Goal: Task Accomplishment & Management: Manage account settings

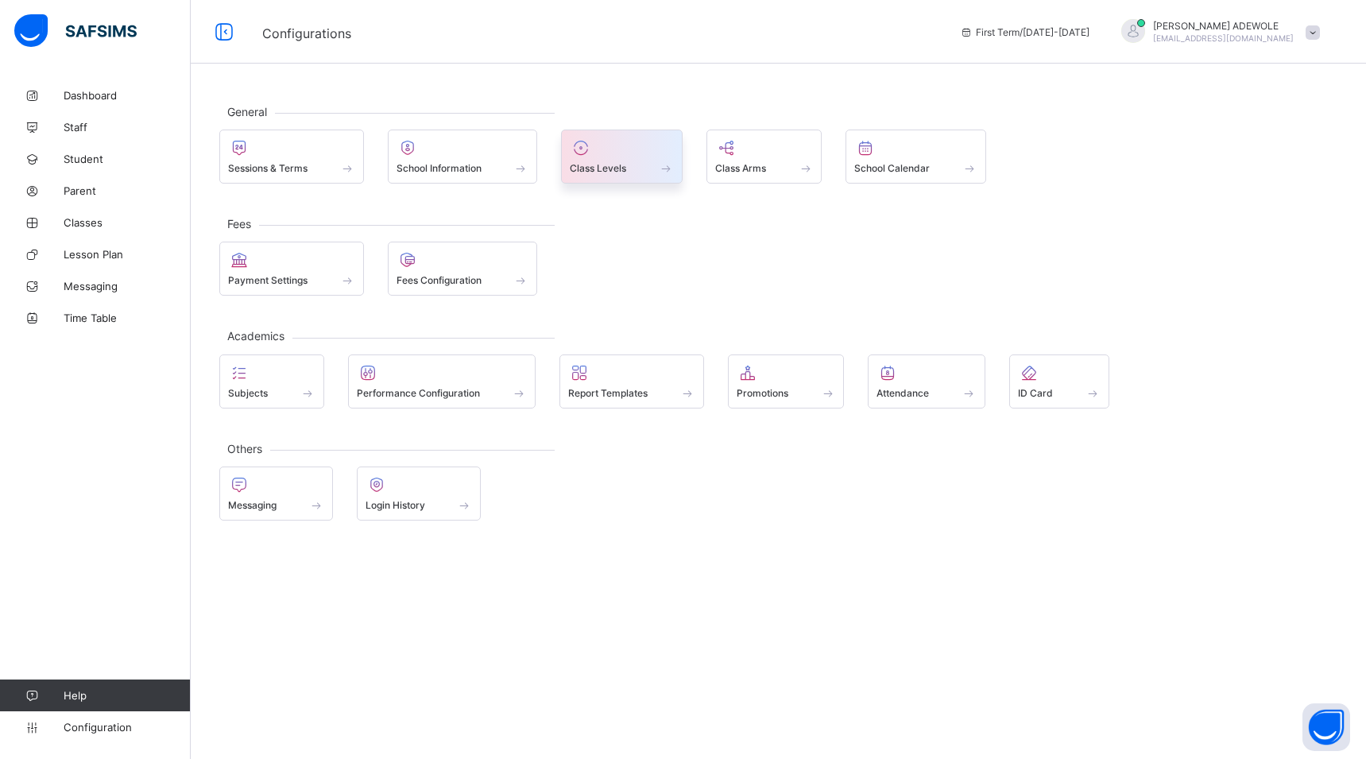
click at [674, 168] on span at bounding box center [666, 168] width 16 height 14
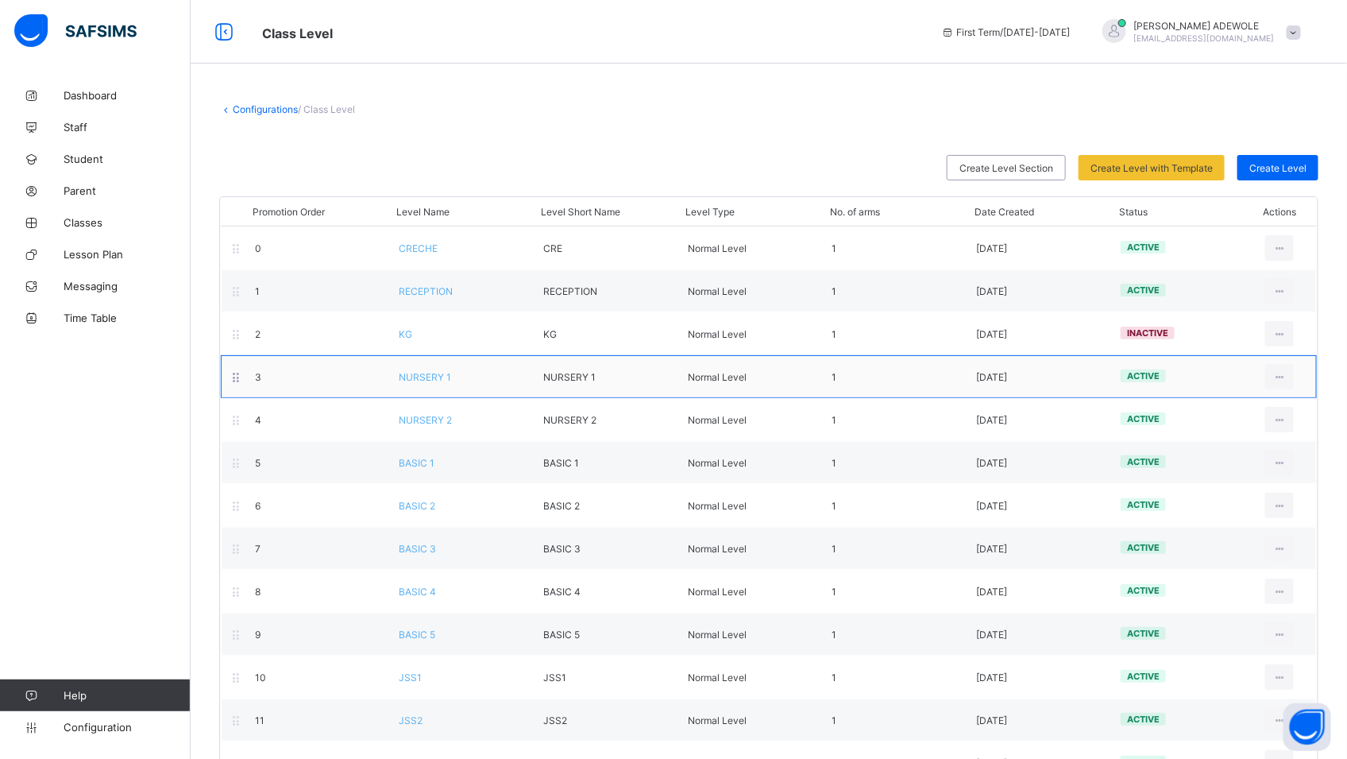
drag, startPoint x: 1168, startPoint y: 337, endPoint x: 1171, endPoint y: 369, distance: 32.7
click at [1168, 353] on div "Promotion Order Level Name Level Short Name Level Type No. of arms Date Created…" at bounding box center [768, 554] width 1099 height 717
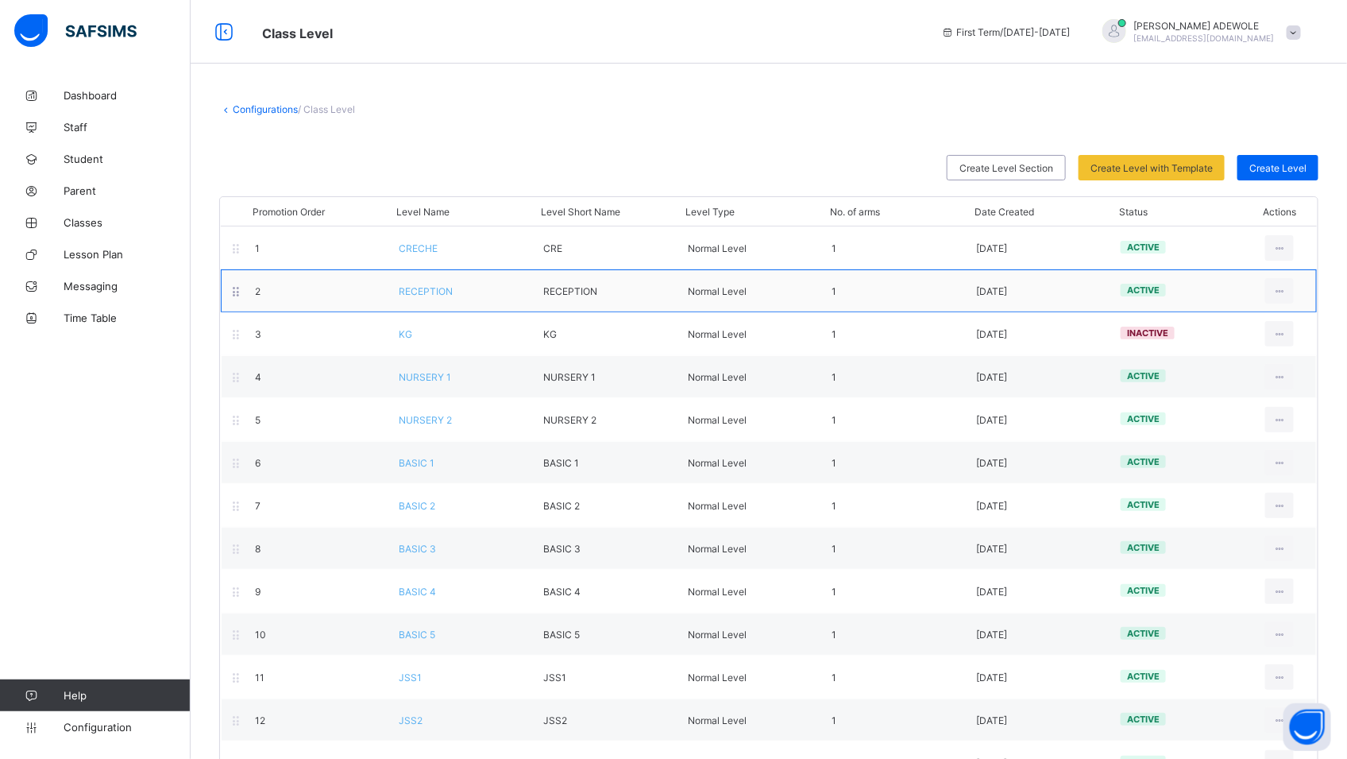
scroll to position [191, 0]
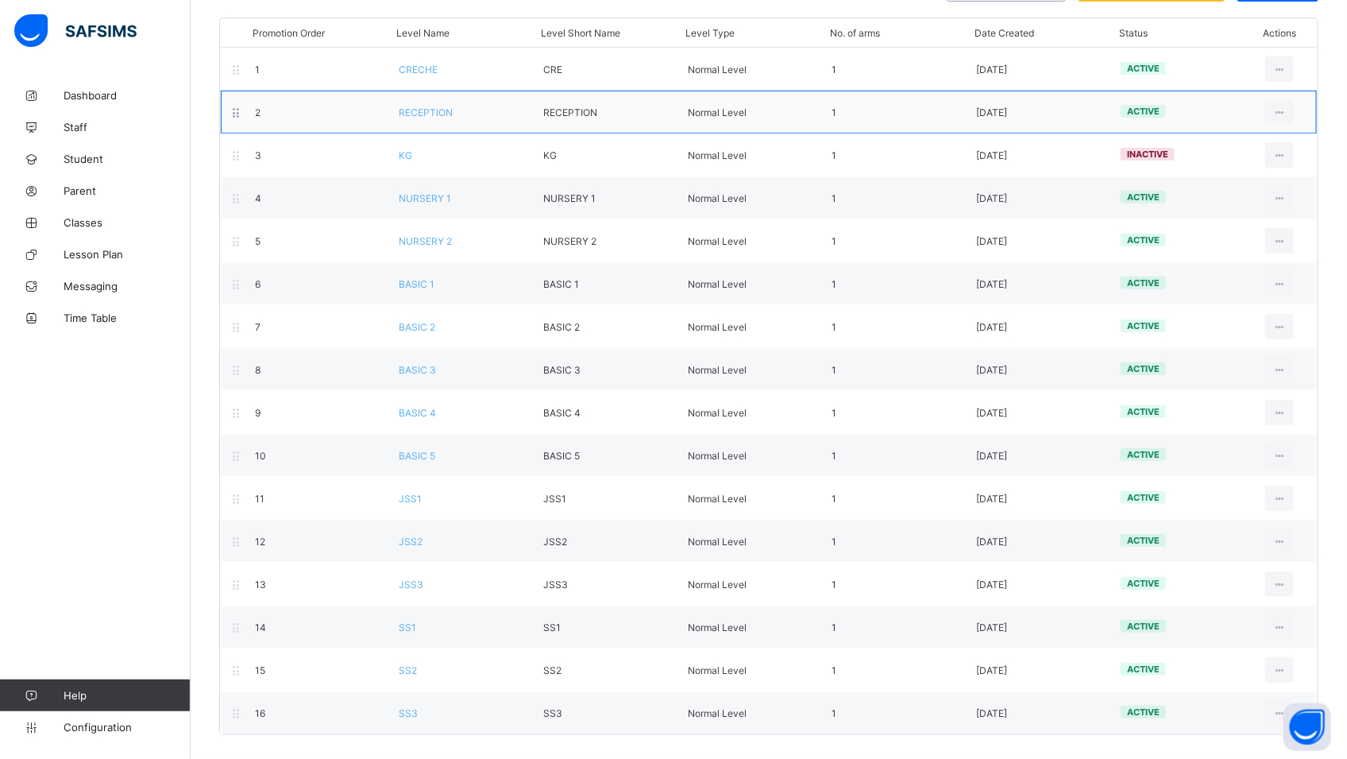
click at [446, 117] on div "2 RECEPTION RECEPTION Normal Level 1 [DATE] active View Class Level Edit Class …" at bounding box center [769, 112] width 1096 height 43
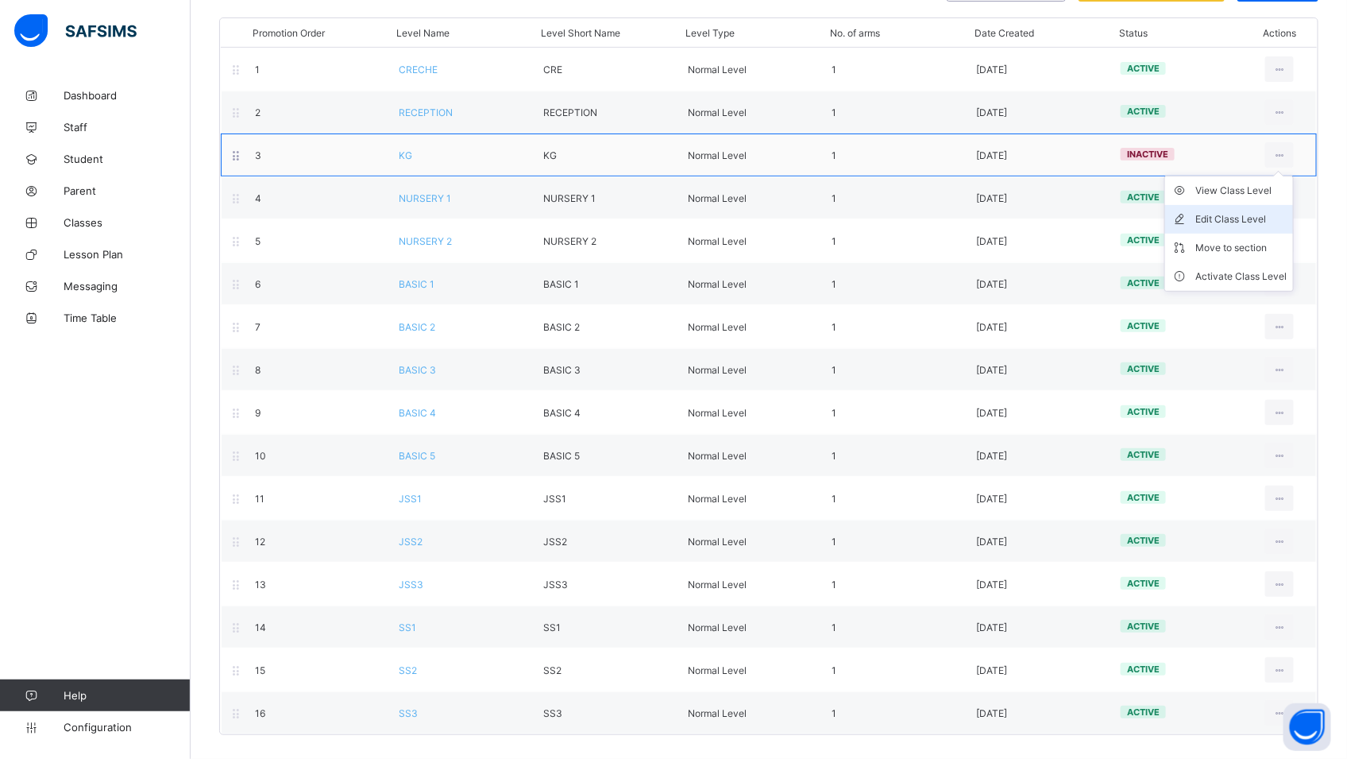
click at [1271, 211] on div "Edit Class Level" at bounding box center [1241, 219] width 91 height 16
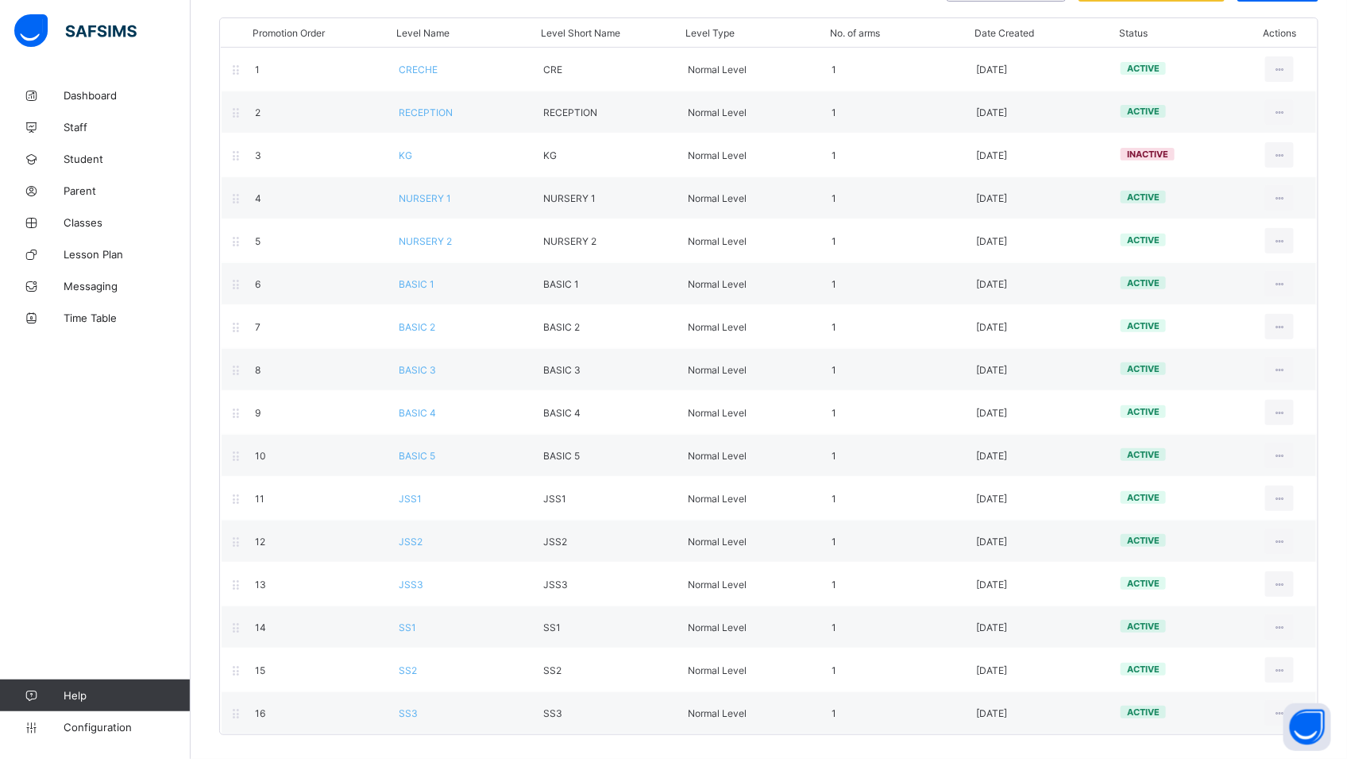
type input "**"
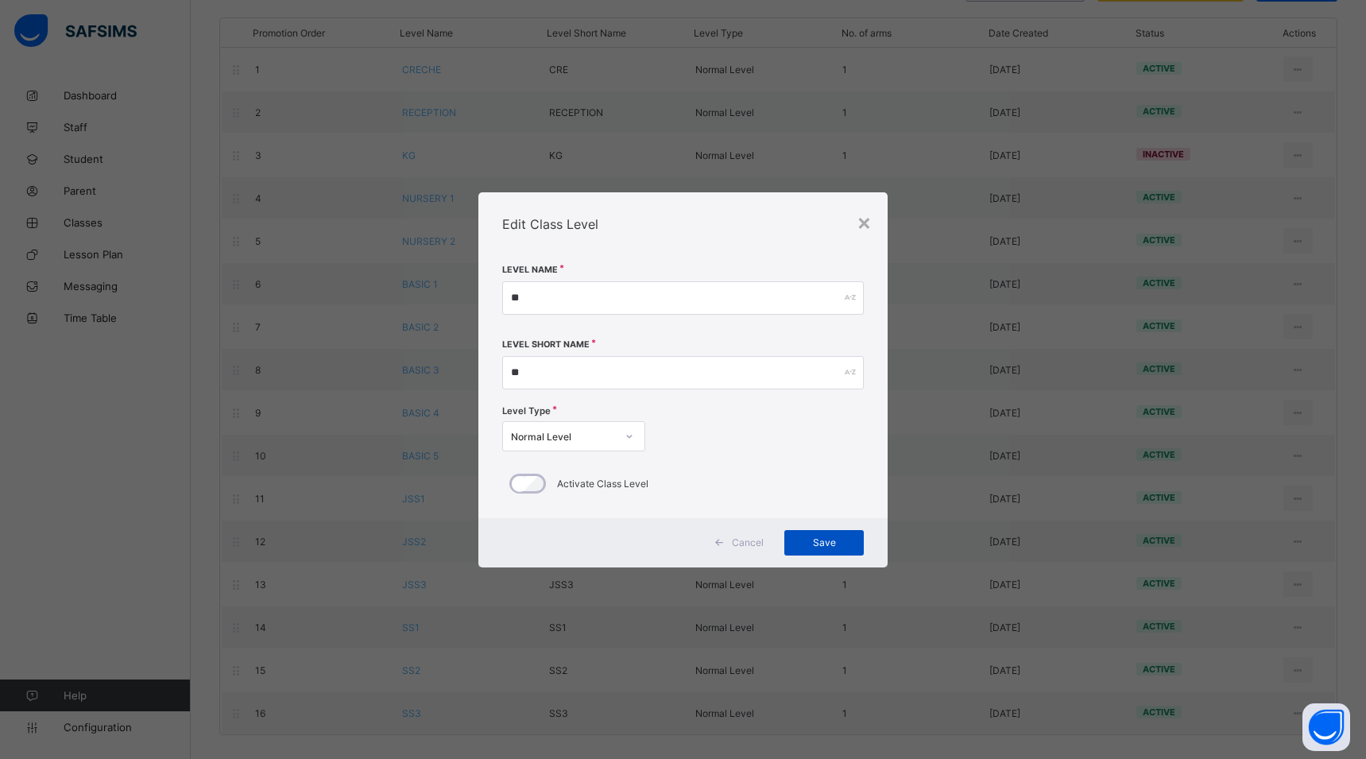
click at [820, 532] on div "Save" at bounding box center [823, 542] width 79 height 25
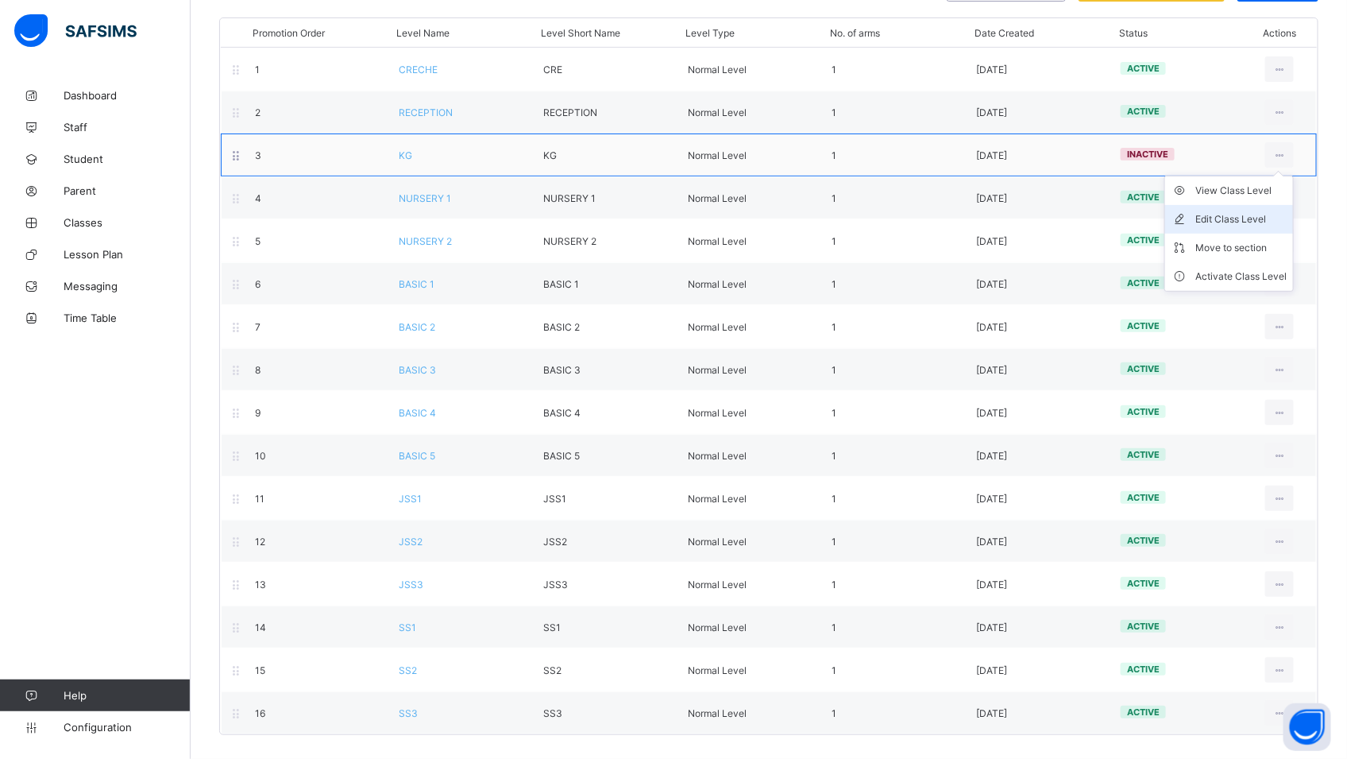
click at [1287, 211] on div "Edit Class Level" at bounding box center [1241, 219] width 91 height 16
type input "**"
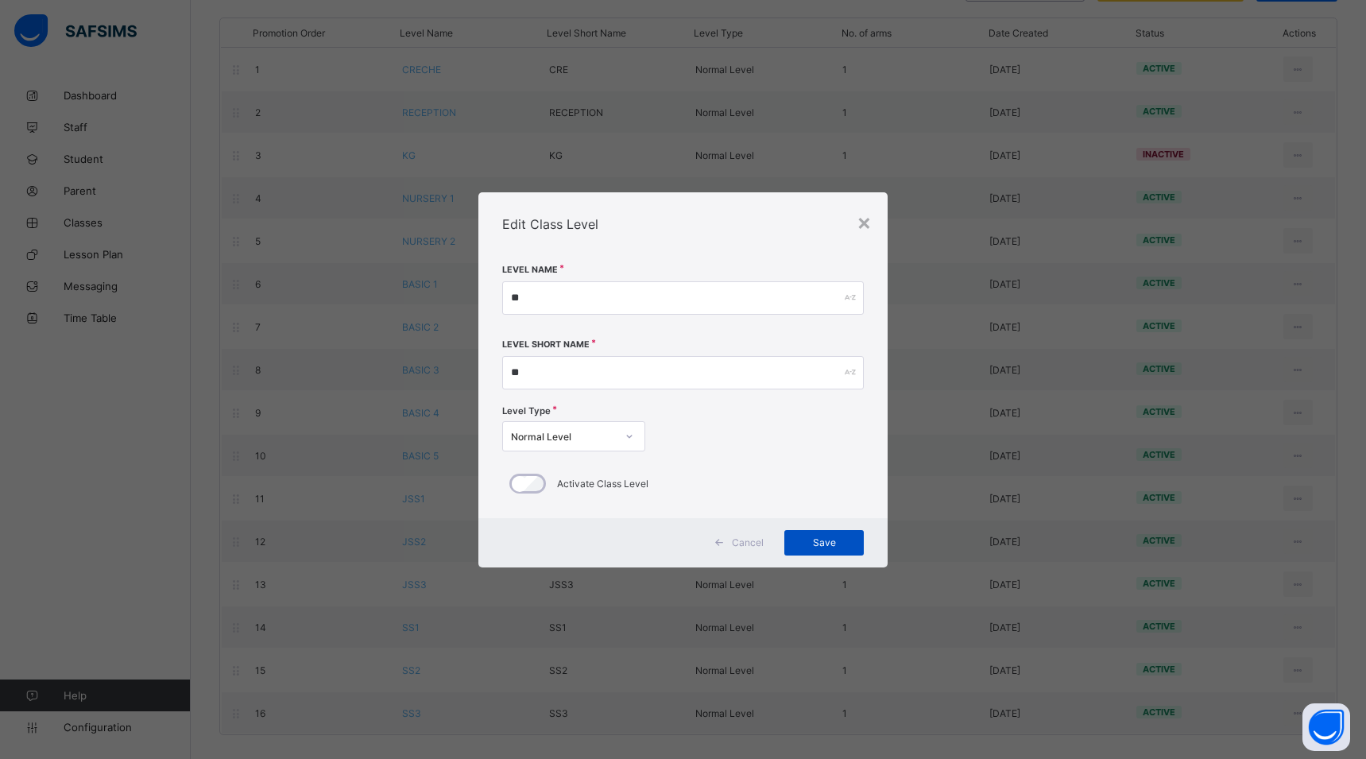
click at [810, 548] on div "Save" at bounding box center [823, 542] width 79 height 25
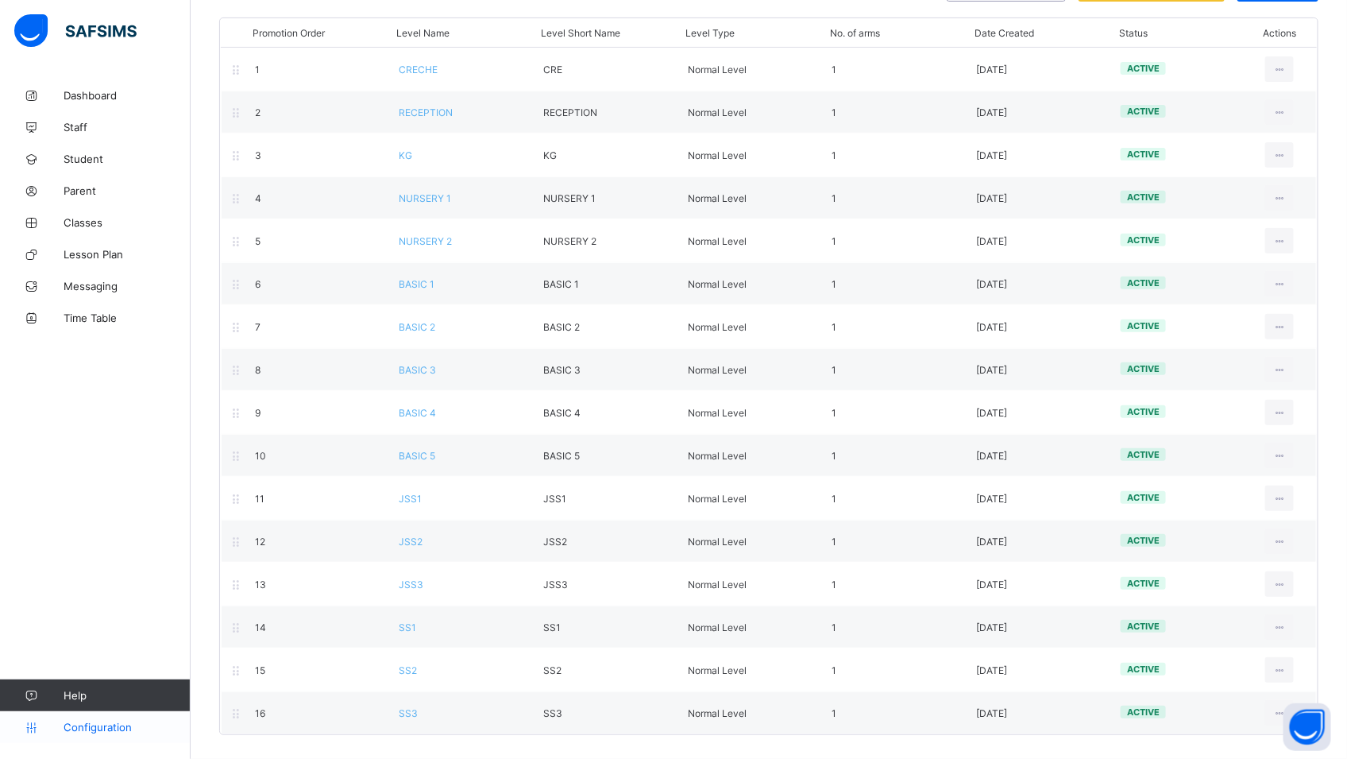
click at [91, 732] on span "Configuration" at bounding box center [127, 727] width 126 height 13
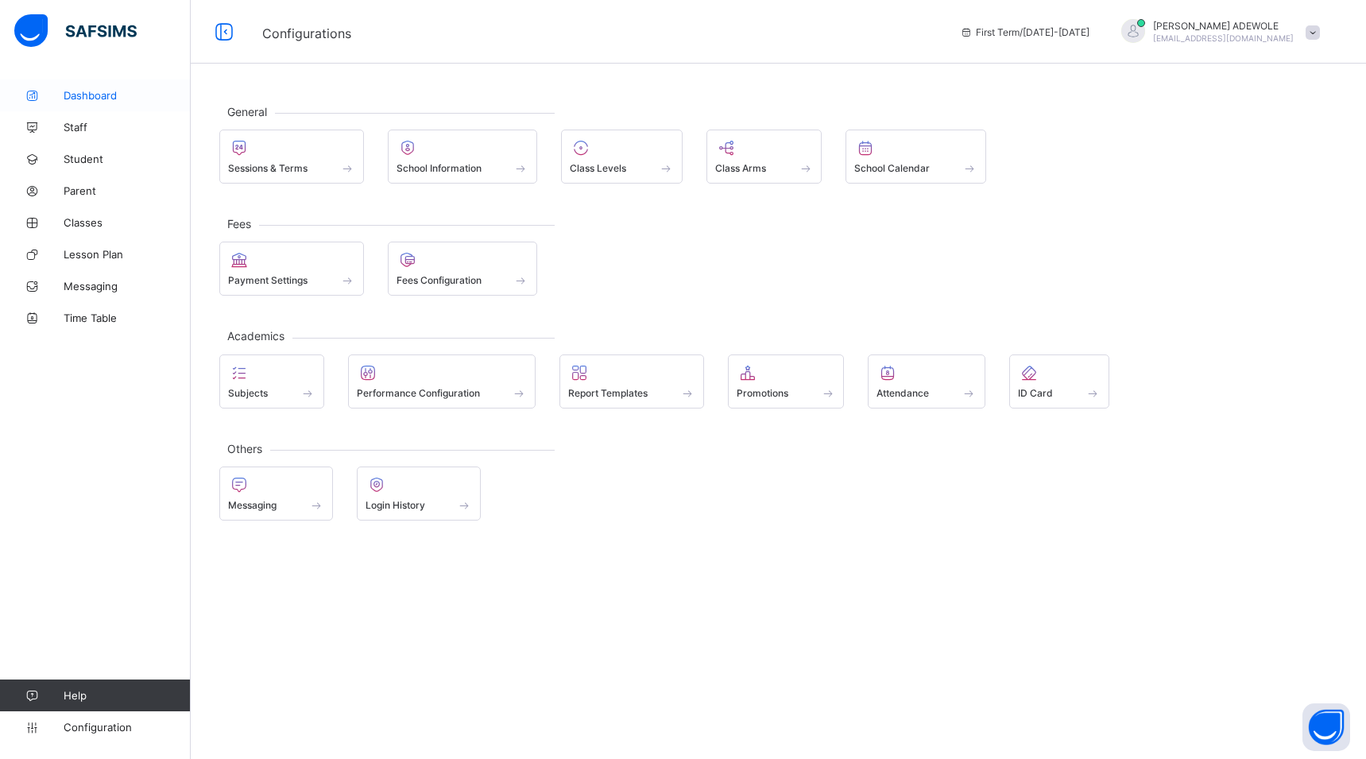
click at [107, 98] on span "Dashboard" at bounding box center [127, 95] width 127 height 13
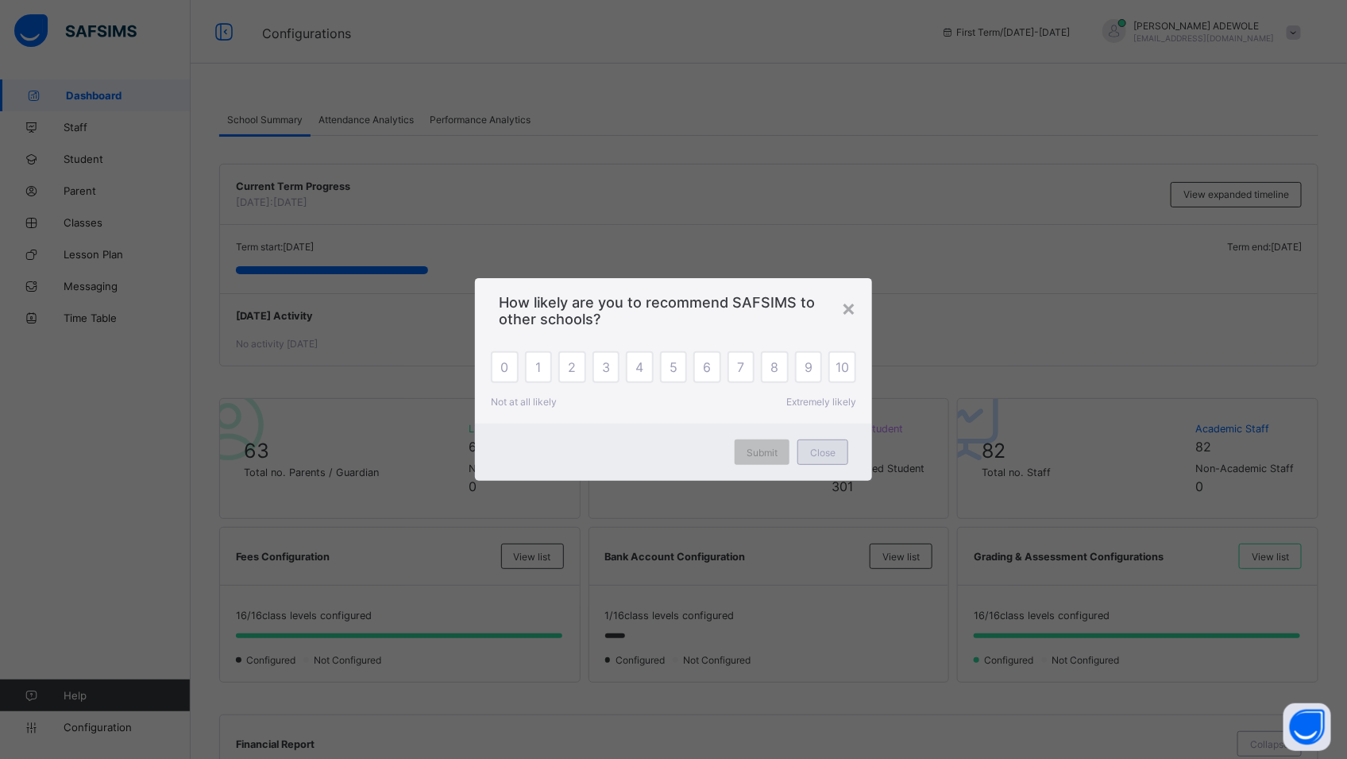
click at [817, 463] on div "Close" at bounding box center [823, 451] width 51 height 25
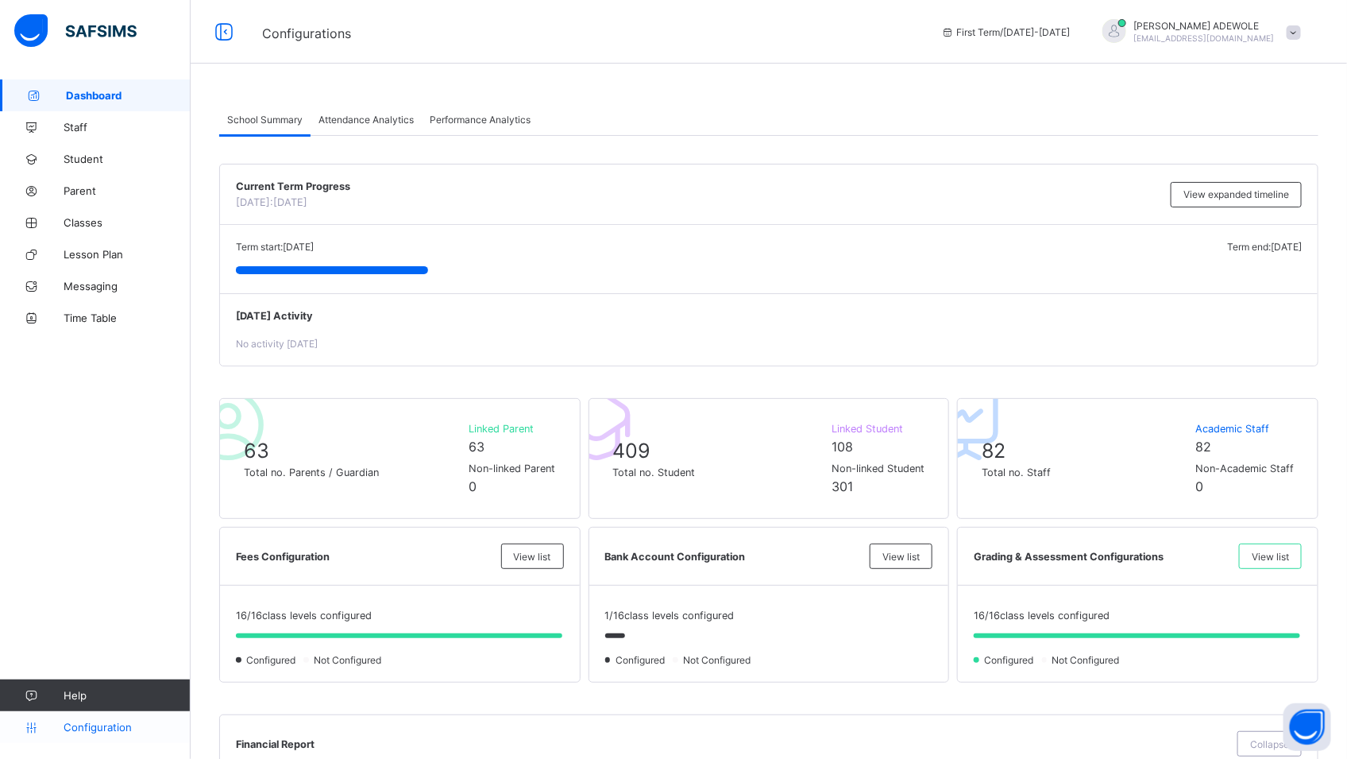
click at [95, 729] on span "Configuration" at bounding box center [127, 727] width 126 height 13
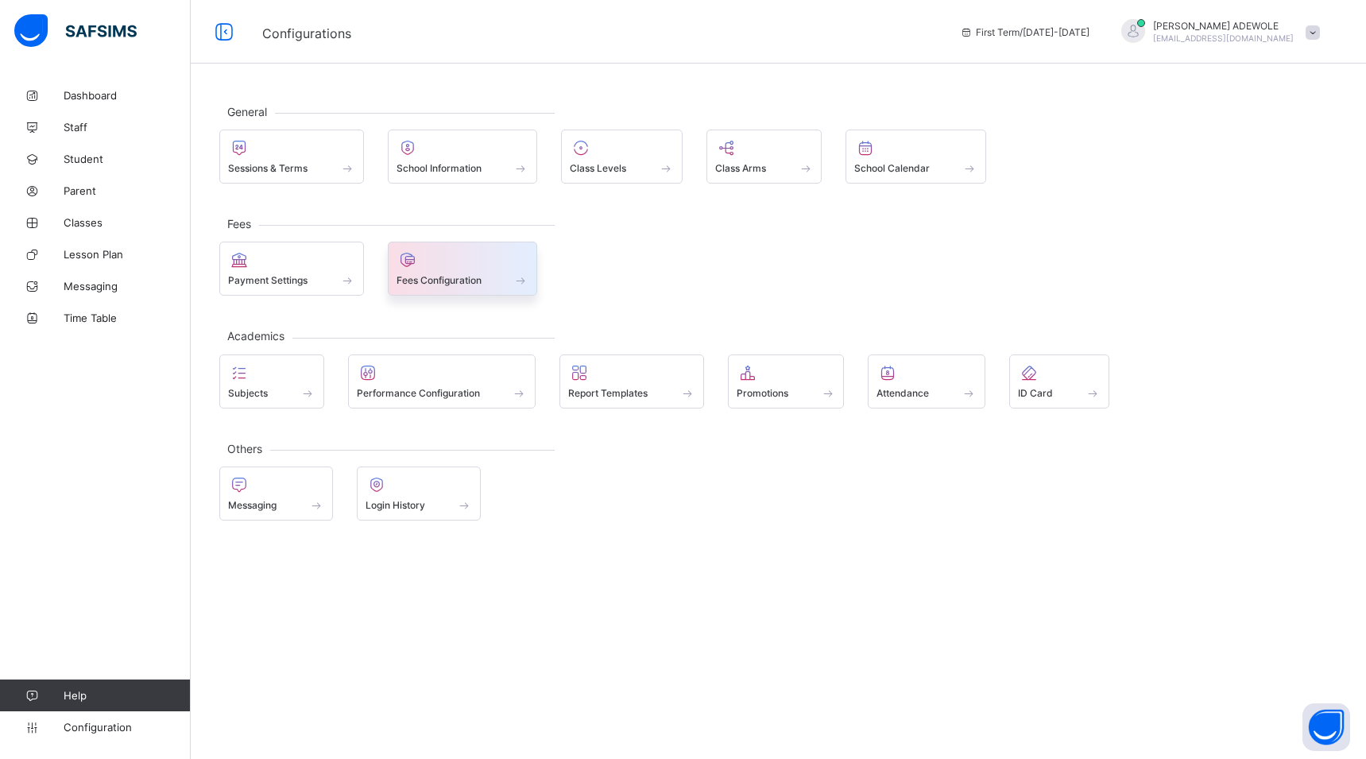
click at [456, 286] on span "Fees Configuration" at bounding box center [438, 280] width 85 height 12
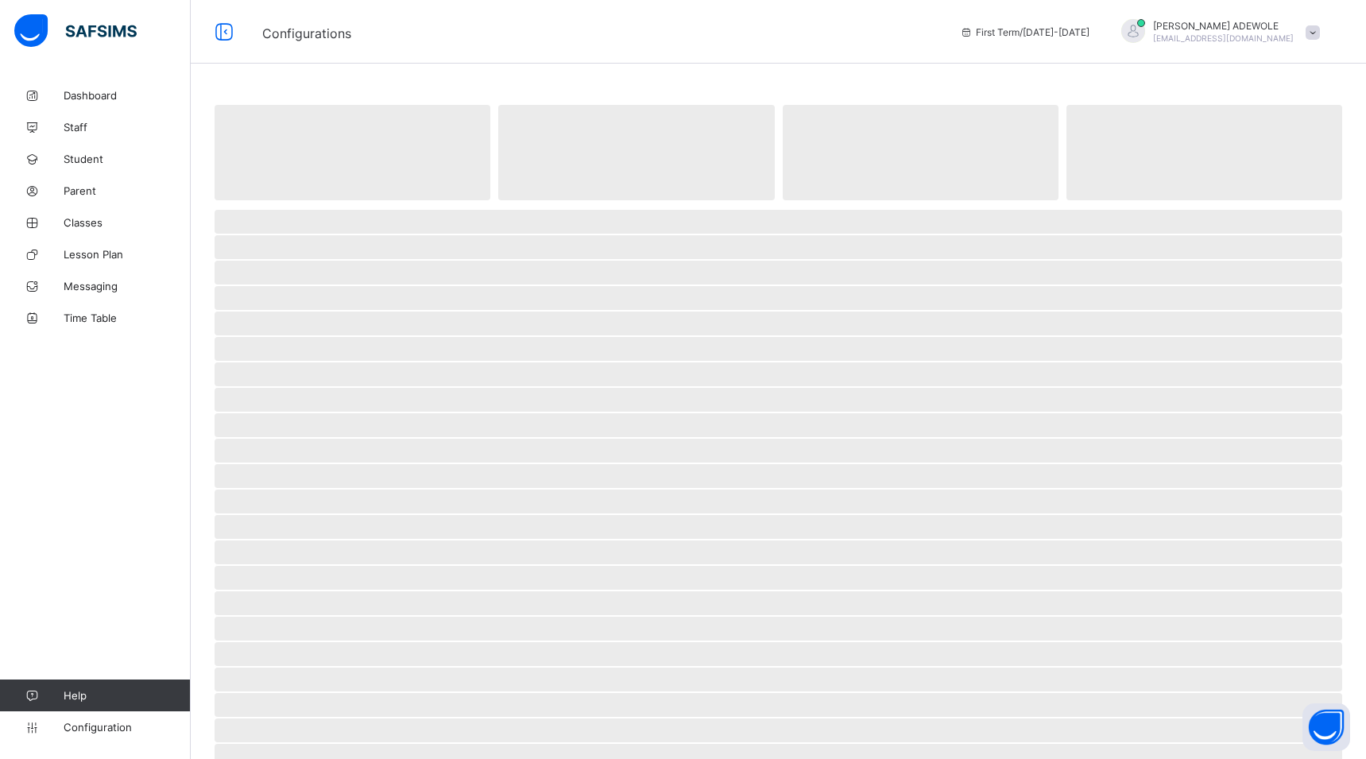
click at [454, 291] on span "‌" at bounding box center [777, 298] width 1127 height 24
